Goal: Information Seeking & Learning: Learn about a topic

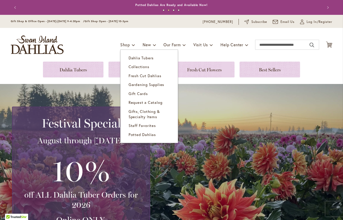
click at [86, 44] on div "Toggle Nav Shop Dahlia Tubers Collections Fresh Cut Dahlias Gardening Supplies …" at bounding box center [172, 45] width 332 height 34
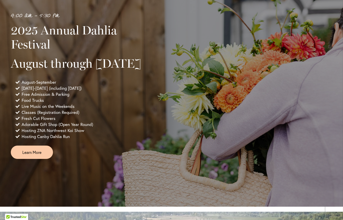
scroll to position [329, 0]
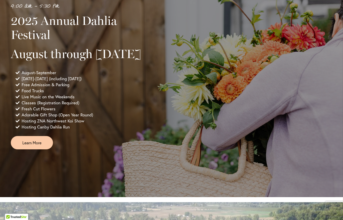
click at [22, 149] on link "Learn More" at bounding box center [32, 142] width 42 height 13
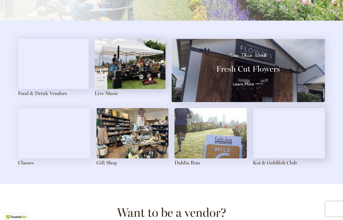
scroll to position [534, 0]
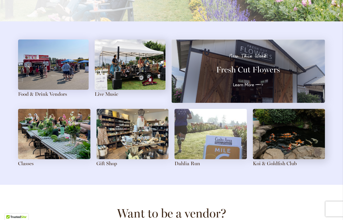
click at [50, 91] on link "Food & Drink Vendors" at bounding box center [42, 94] width 49 height 6
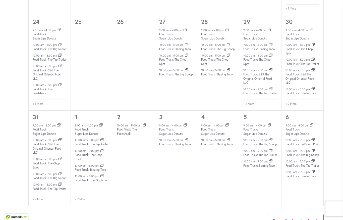
scroll to position [638, 0]
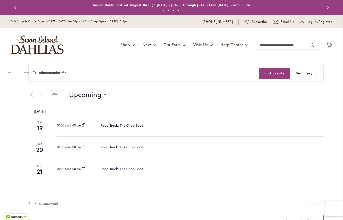
click at [125, 149] on link "Food Truck: The Chop Spot" at bounding box center [122, 146] width 42 height 5
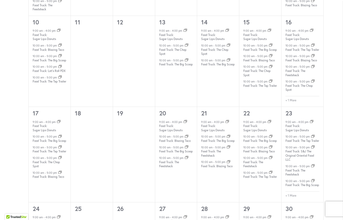
scroll to position [495, 0]
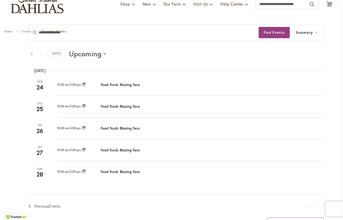
scroll to position [41, 0]
click at [122, 85] on link "Food Truck: Blazing Taco" at bounding box center [120, 84] width 39 height 5
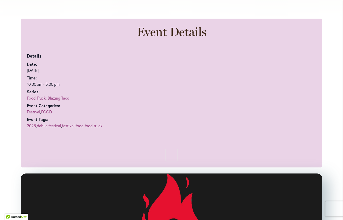
scroll to position [279, 0]
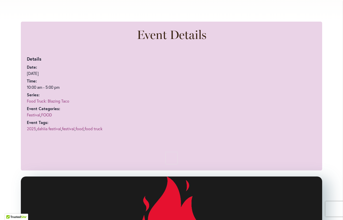
click at [37, 115] on link "Festival" at bounding box center [33, 114] width 13 height 5
click at [36, 98] on link "Food Truck: Blazing Taco" at bounding box center [48, 100] width 42 height 5
